Goal: Transaction & Acquisition: Download file/media

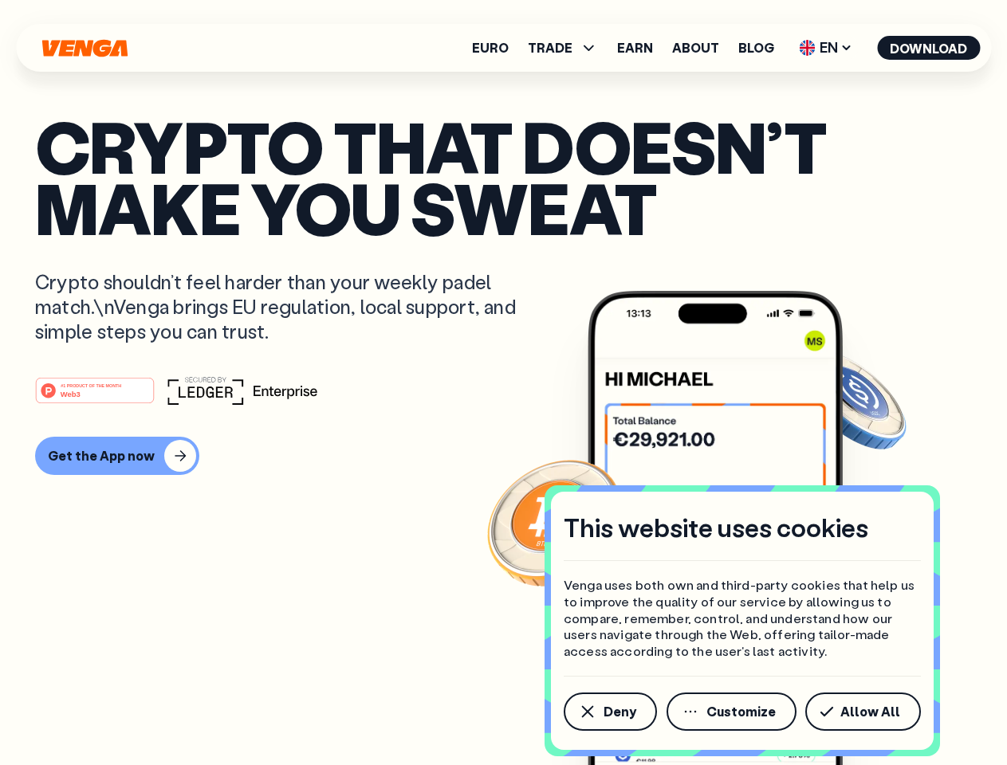
click at [503, 383] on div "#1 PRODUCT OF THE MONTH Web3" at bounding box center [503, 390] width 937 height 29
click at [609, 712] on span "Deny" at bounding box center [620, 712] width 33 height 13
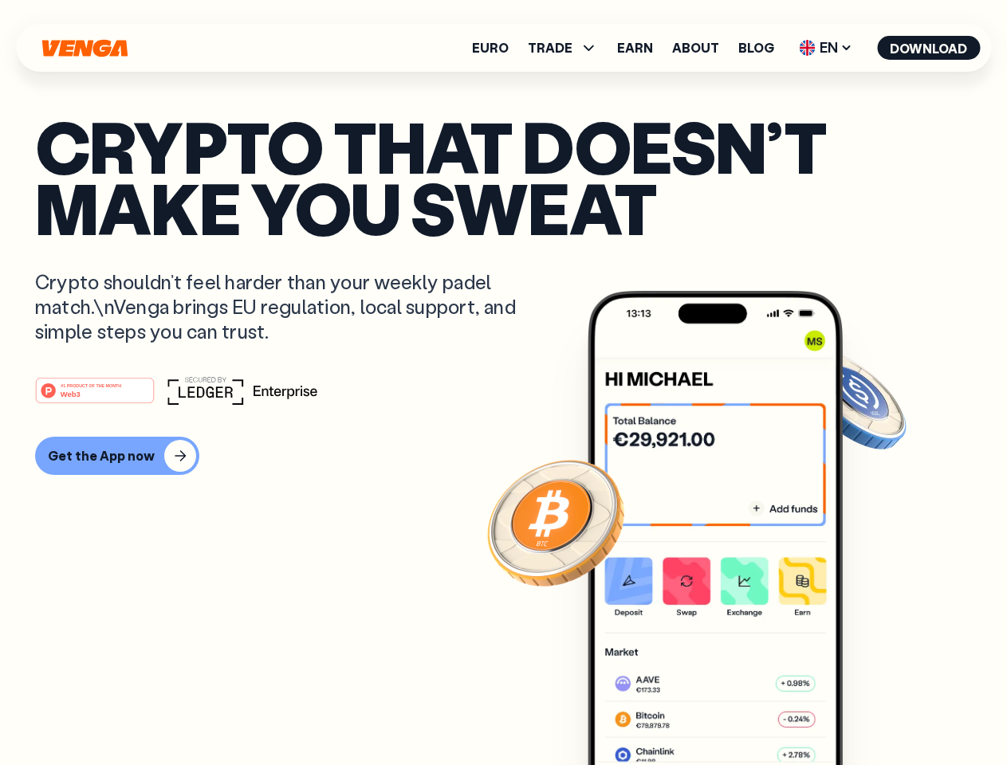
click at [733, 712] on img at bounding box center [715, 558] width 255 height 534
click at [866, 712] on article "Crypto that doesn’t make you sweat Crypto shouldn’t feel harder than your weekl…" at bounding box center [503, 415] width 937 height 598
click at [568, 48] on span "TRADE" at bounding box center [550, 47] width 45 height 13
click at [826, 48] on span "EN" at bounding box center [825, 48] width 65 height 26
click at [929, 48] on button "Download" at bounding box center [928, 48] width 103 height 24
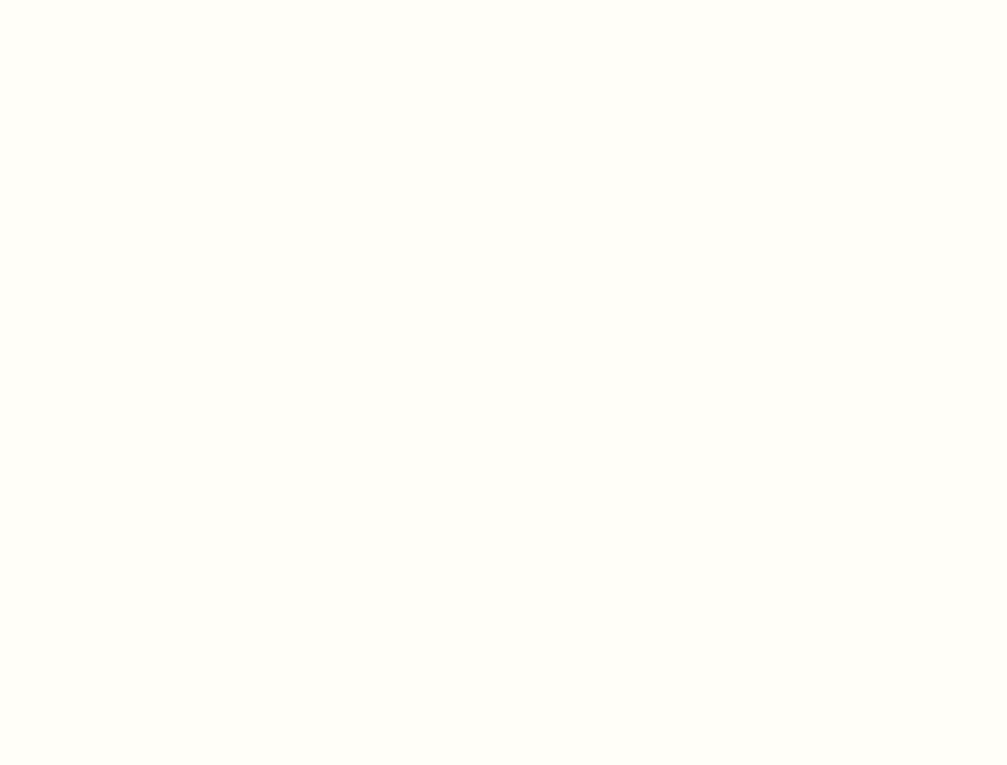
click at [503, 0] on html "This website uses cookies Venga uses both own and third-party cookies that help…" at bounding box center [503, 0] width 1007 height 0
click at [115, 0] on html "This website uses cookies Venga uses both own and third-party cookies that help…" at bounding box center [503, 0] width 1007 height 0
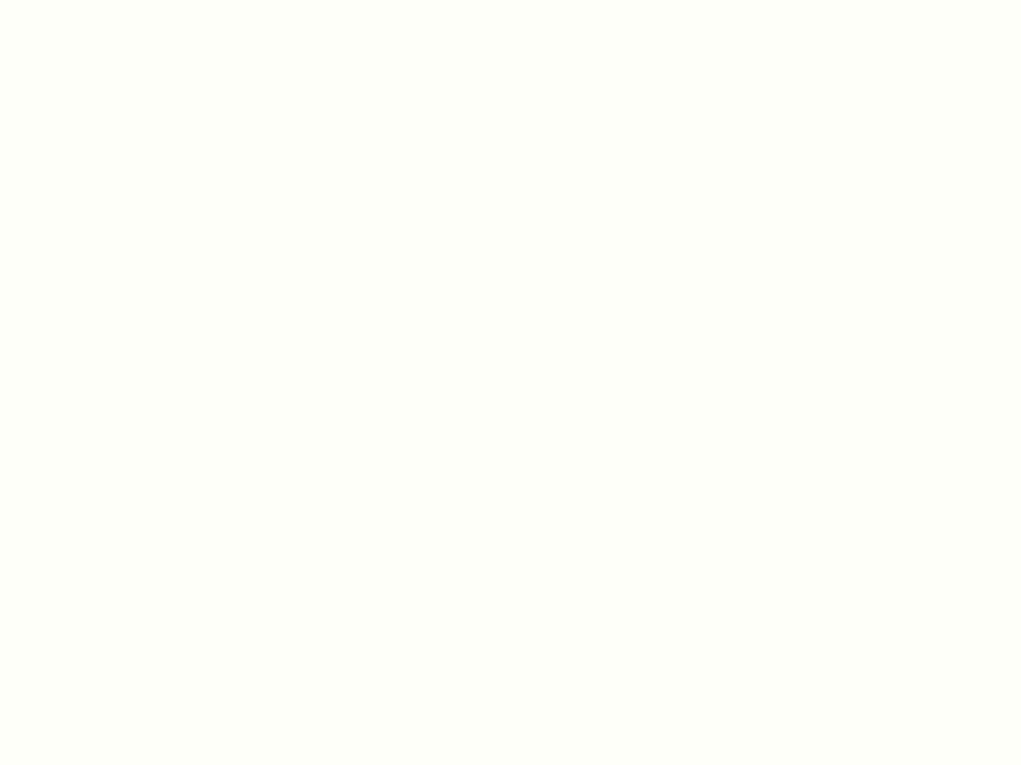
click at [97, 0] on html "This website uses cookies Venga uses both own and third-party cookies that help…" at bounding box center [510, 0] width 1021 height 0
